Goal: Task Accomplishment & Management: Complete application form

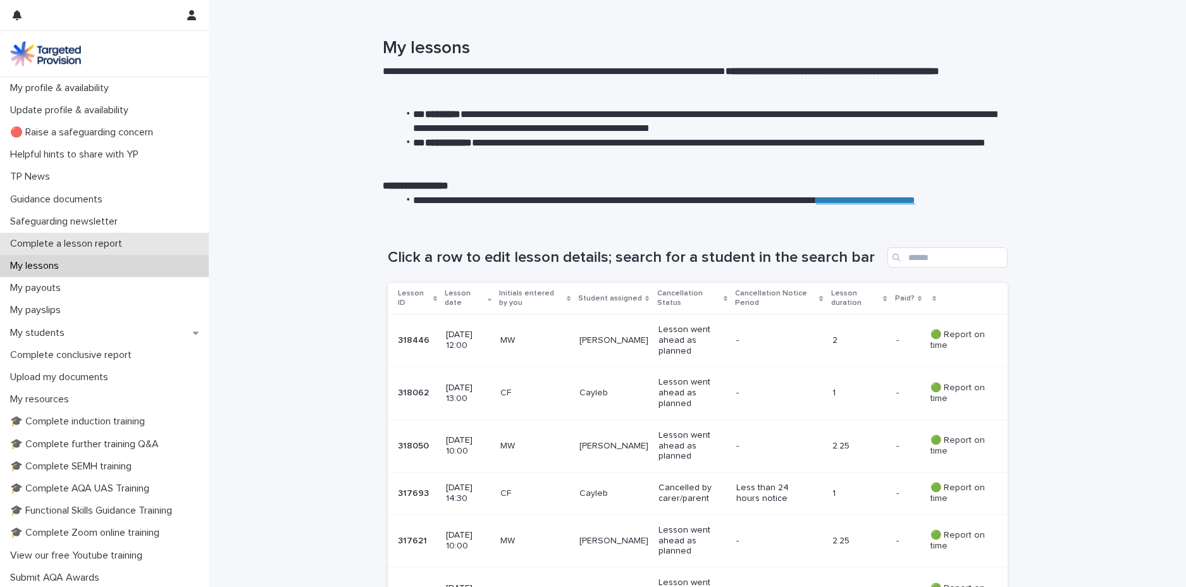
click at [151, 237] on div "Complete a lesson report" at bounding box center [104, 244] width 209 height 22
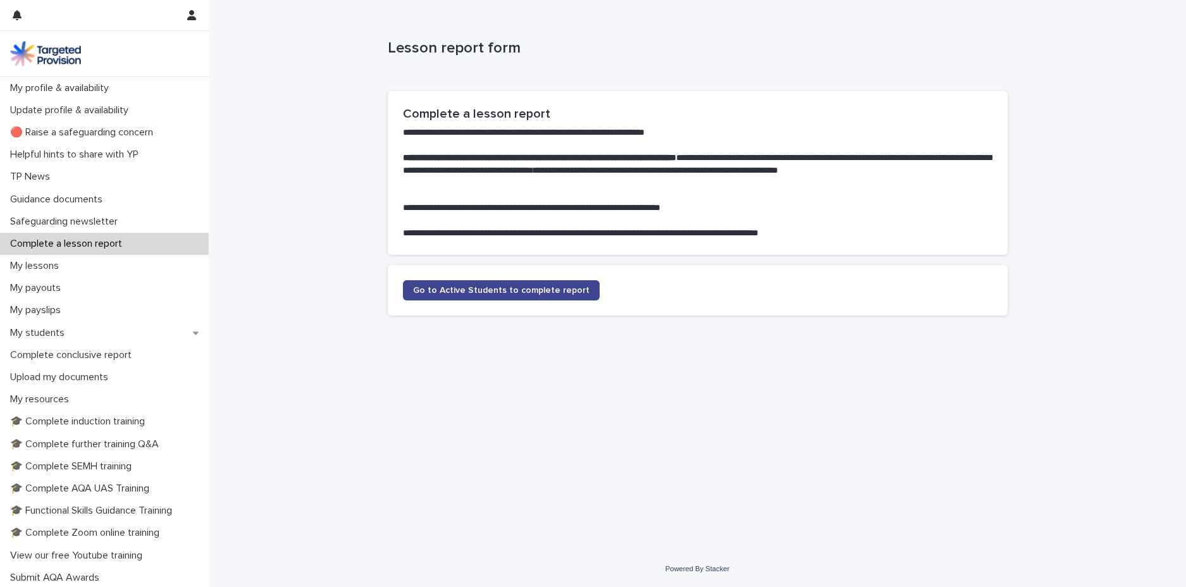
click at [479, 292] on span "Go to Active Students to complete report" at bounding box center [501, 290] width 176 height 9
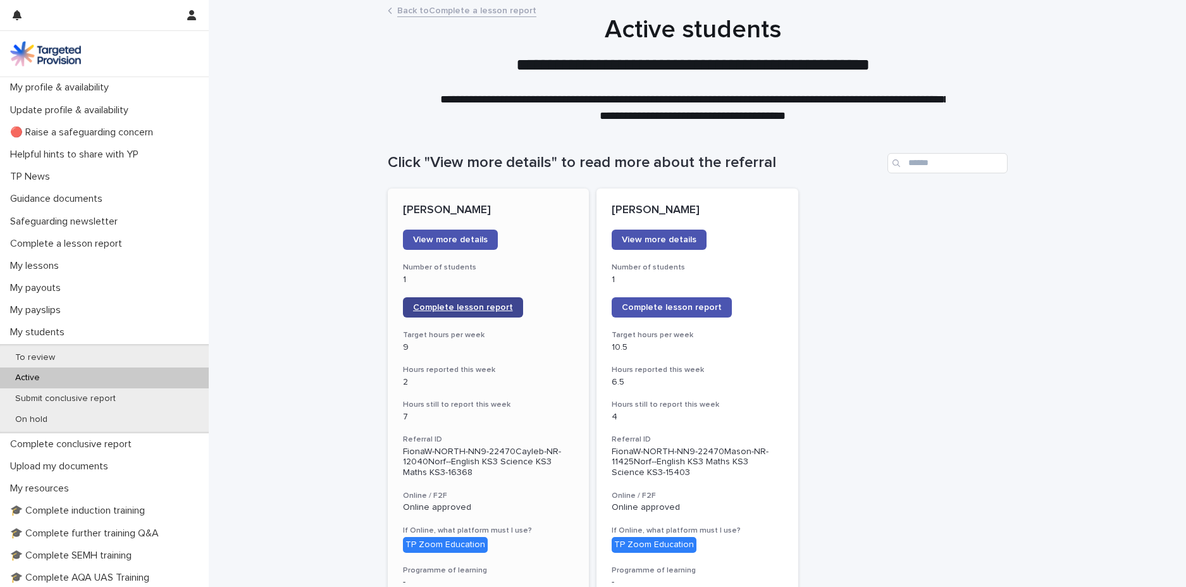
click at [471, 303] on span "Complete lesson report" at bounding box center [463, 307] width 100 height 9
click at [455, 302] on link "Complete lesson report" at bounding box center [463, 307] width 120 height 20
click at [682, 312] on link "Complete lesson report" at bounding box center [671, 307] width 120 height 20
click at [707, 306] on span "Complete lesson report" at bounding box center [672, 307] width 100 height 9
click at [415, 303] on span "Complete lesson report" at bounding box center [463, 307] width 100 height 9
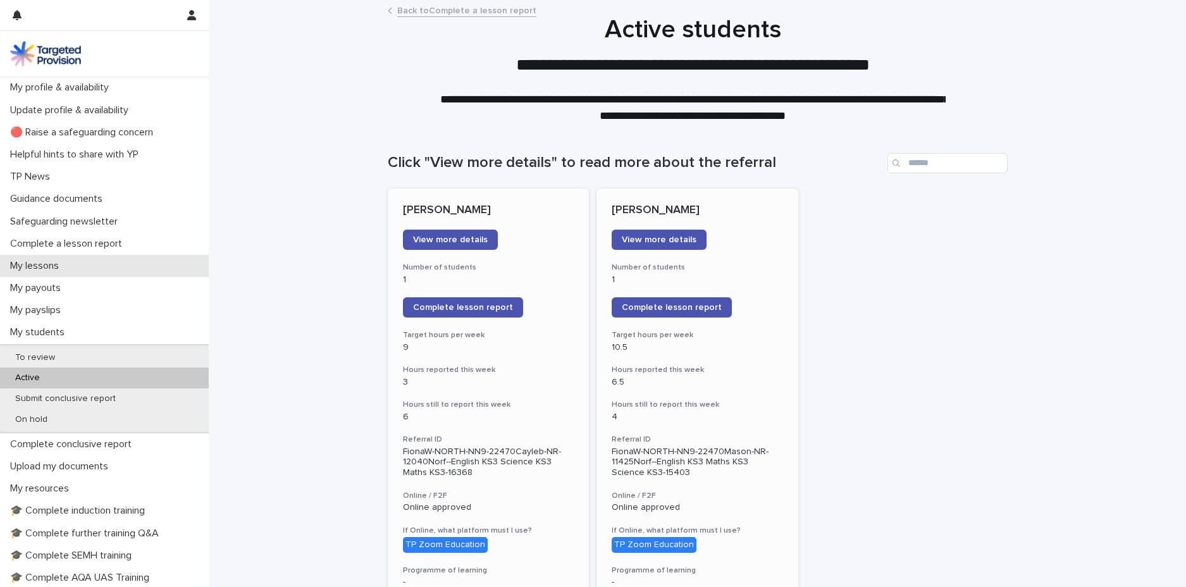
click at [84, 271] on div "My lessons" at bounding box center [104, 266] width 209 height 22
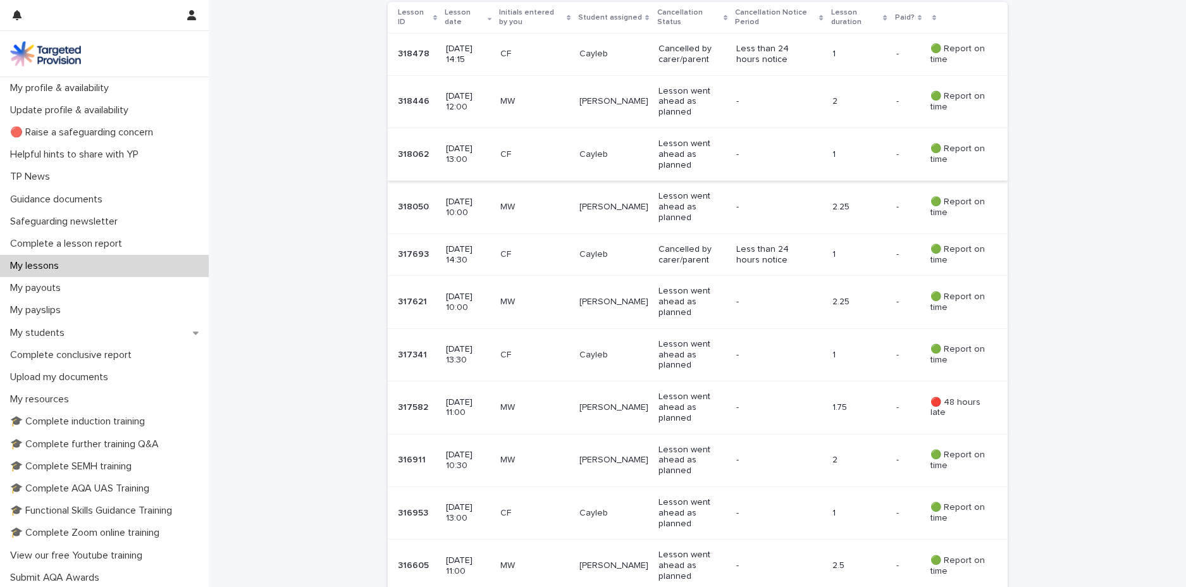
scroll to position [253, 0]
